Goal: Information Seeking & Learning: Learn about a topic

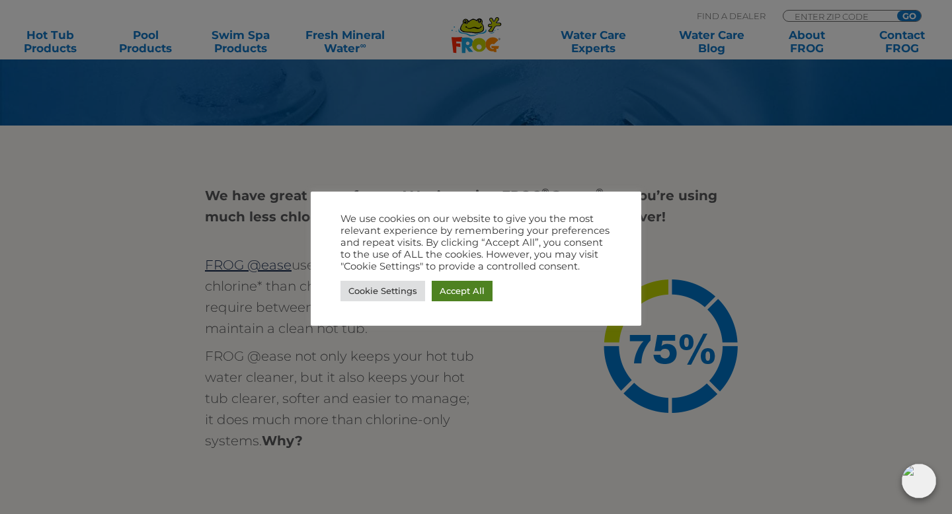
click at [462, 286] on link "Accept All" at bounding box center [462, 291] width 61 height 20
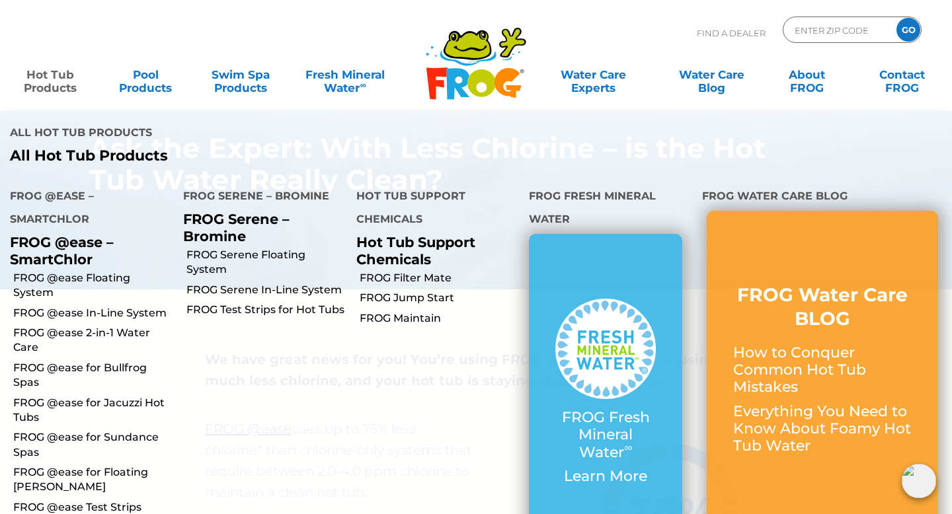
click at [43, 81] on link "Hot Tub Products" at bounding box center [50, 74] width 74 height 26
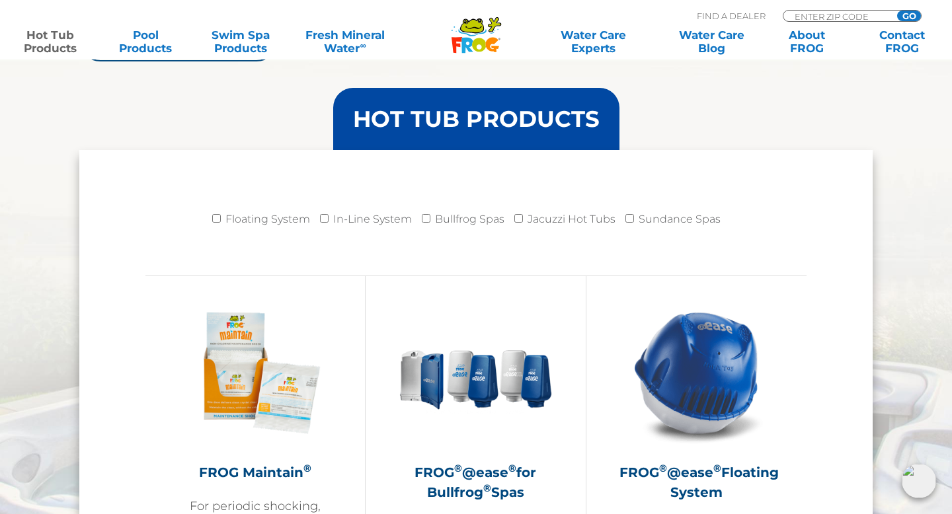
scroll to position [1274, 0]
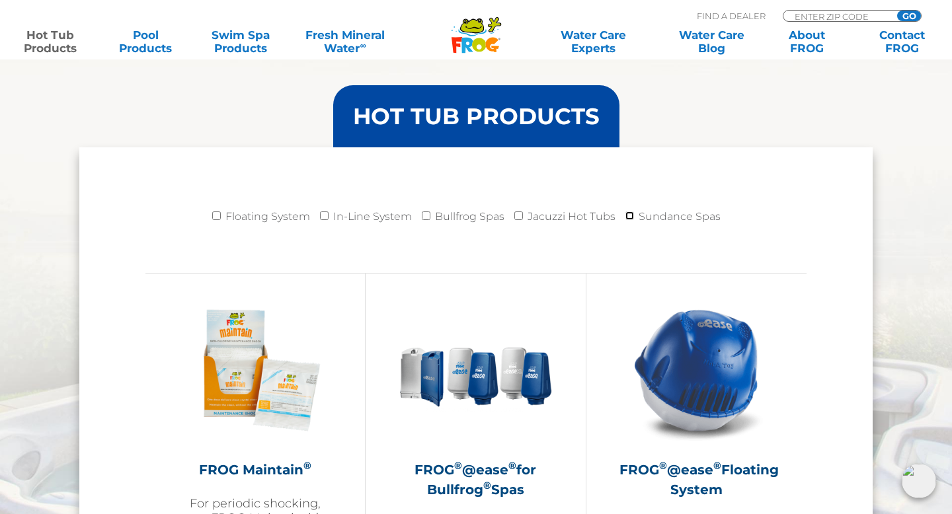
click at [628, 215] on input "Sundance Spas" at bounding box center [629, 215] width 9 height 9
checkbox input "true"
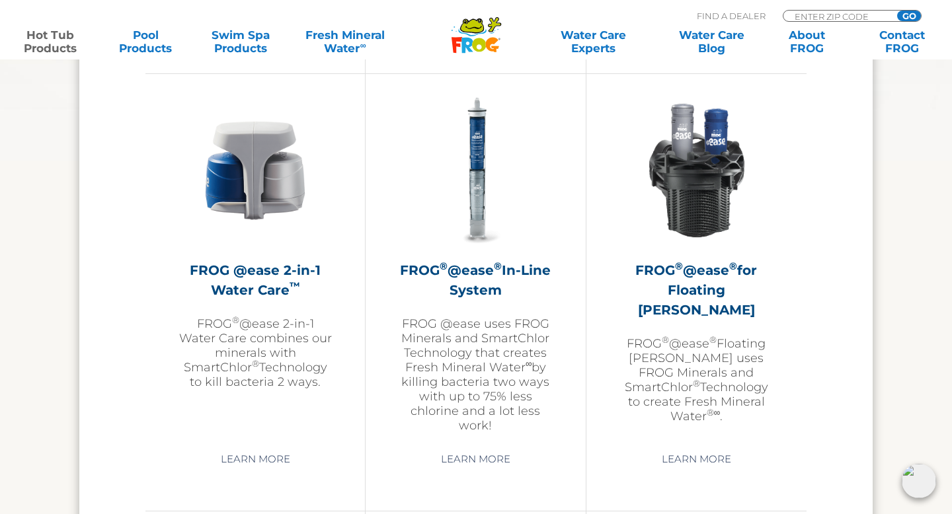
scroll to position [1927, 0]
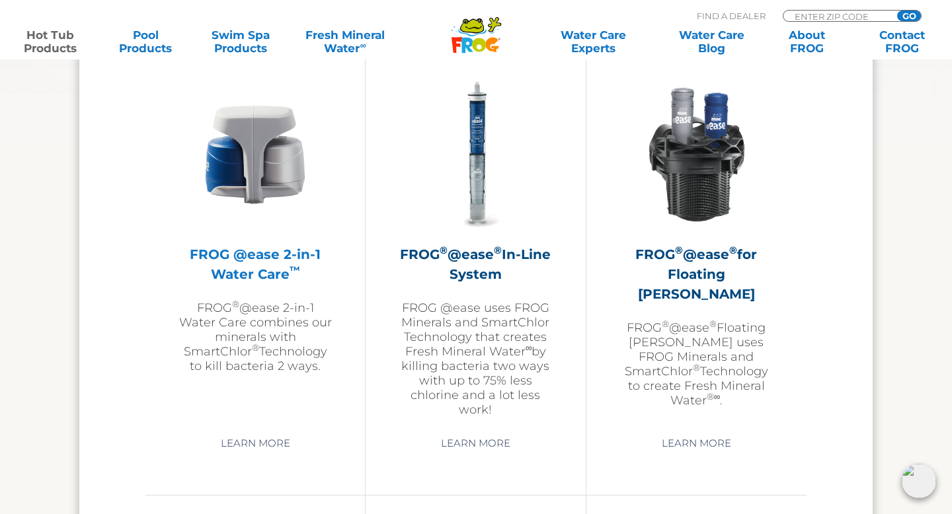
click at [254, 252] on h2 "FROG @ease 2-in-1 Water Care ™" at bounding box center [254, 265] width 153 height 40
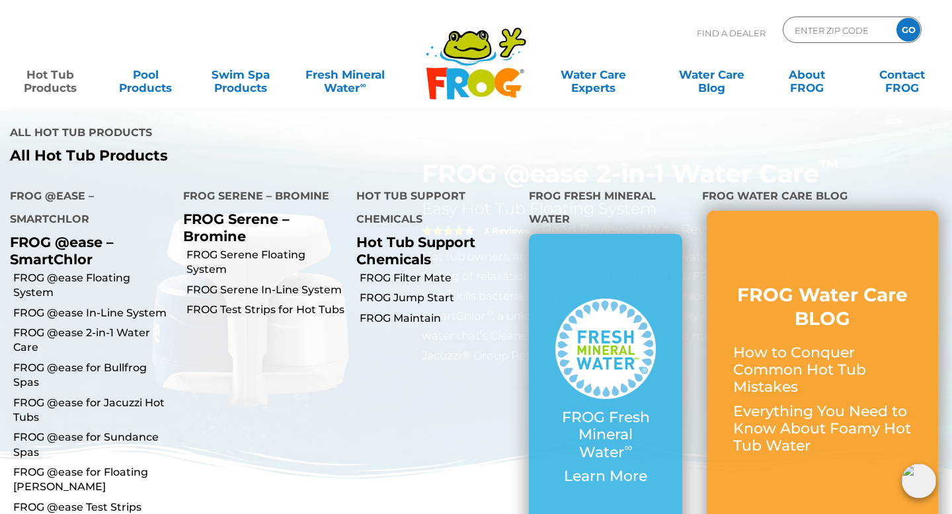
click at [57, 76] on link "Hot Tub Products" at bounding box center [50, 74] width 74 height 26
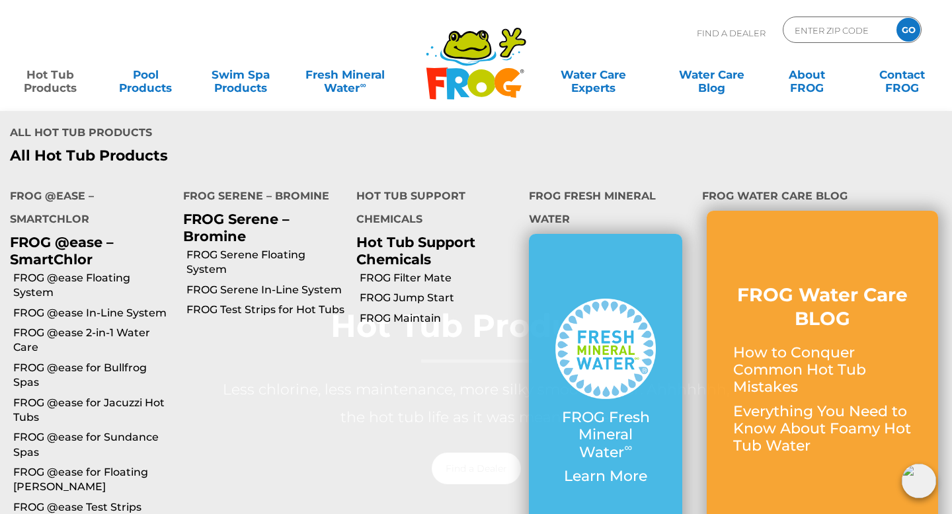
scroll to position [30, 0]
click at [101, 430] on link "FROG @ease for Sundance Spas" at bounding box center [93, 445] width 160 height 30
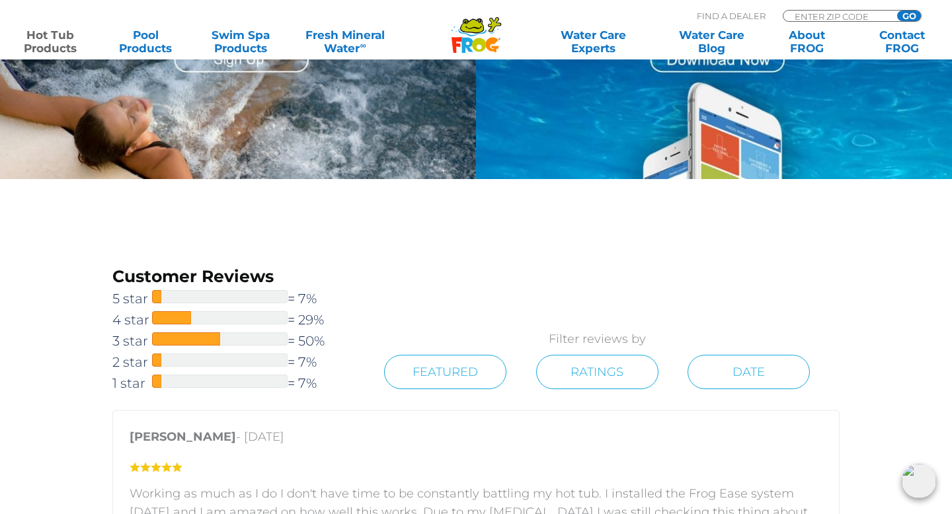
scroll to position [1804, 0]
click at [234, 332] on div at bounding box center [219, 338] width 135 height 13
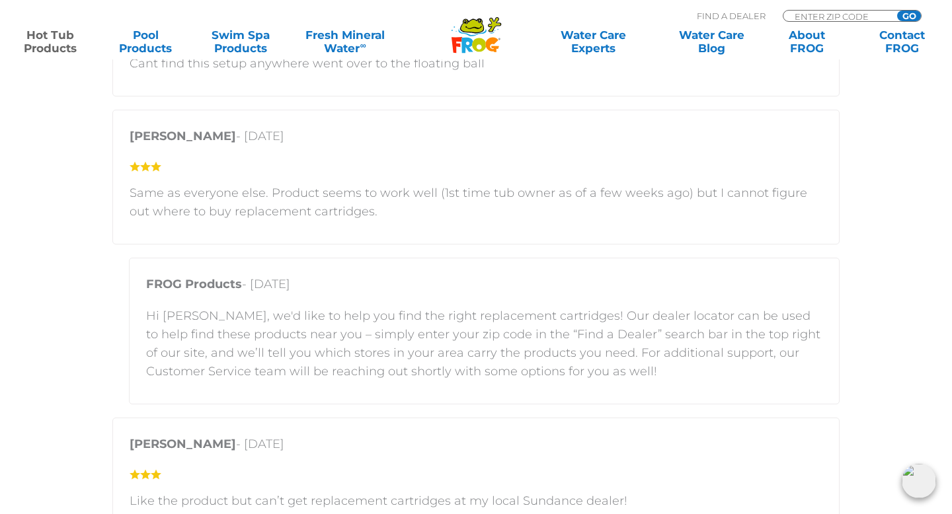
scroll to position [2472, 0]
